Goal: Information Seeking & Learning: Learn about a topic

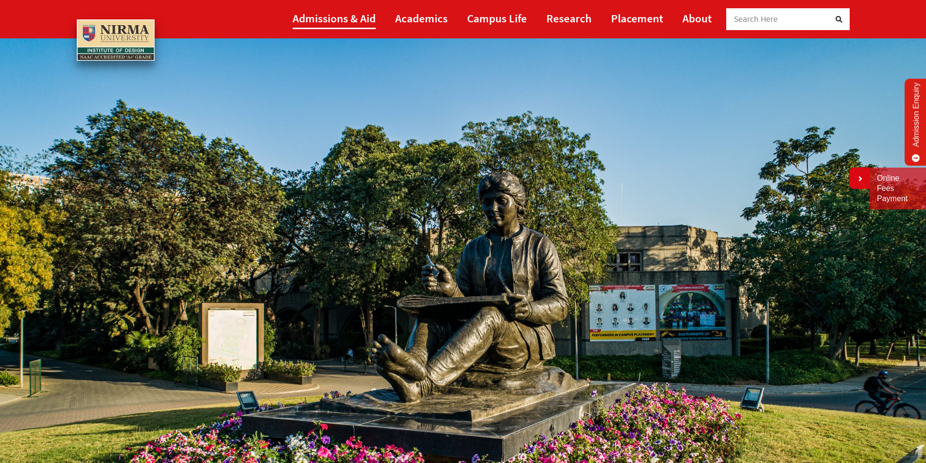
click at [364, 22] on link "Admissions & Aid" at bounding box center [333, 18] width 83 height 22
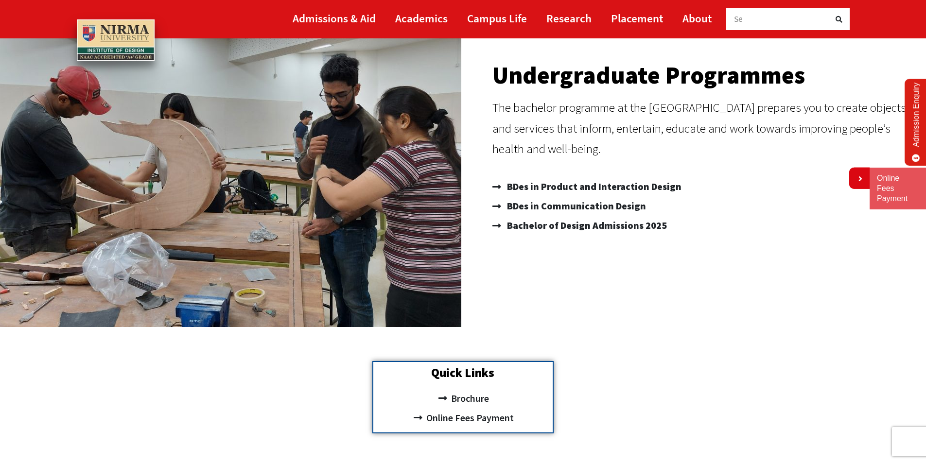
scroll to position [146, 0]
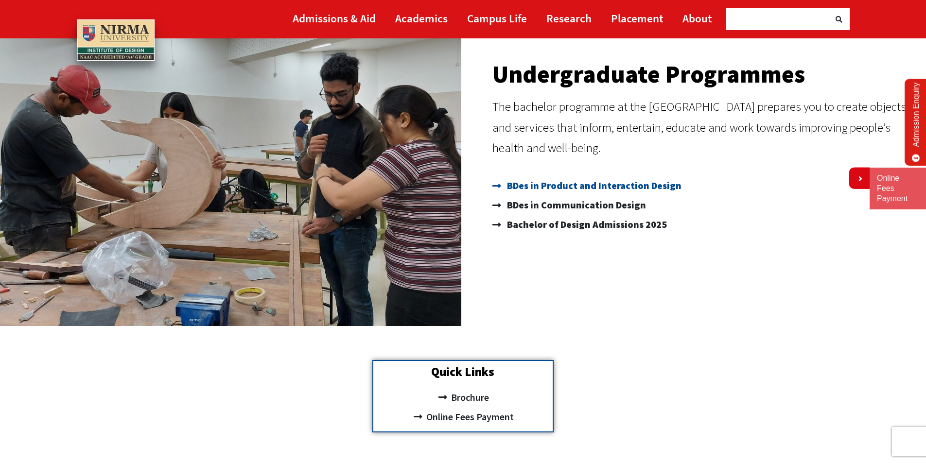
click at [588, 186] on span "BDes in Product and Interaction Design" at bounding box center [592, 185] width 177 height 19
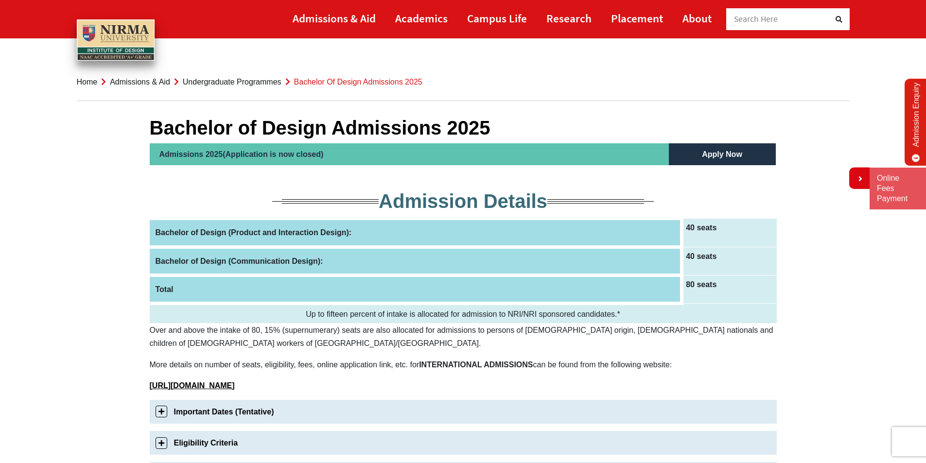
click at [223, 83] on link "Undergraduate Programmes" at bounding box center [232, 82] width 99 height 8
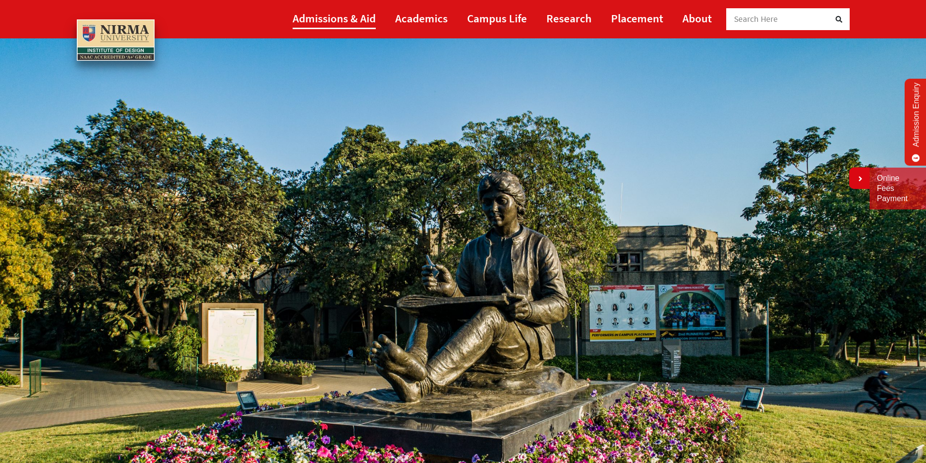
click at [338, 19] on link "Admissions & Aid" at bounding box center [333, 18] width 83 height 22
